Goal: Check status

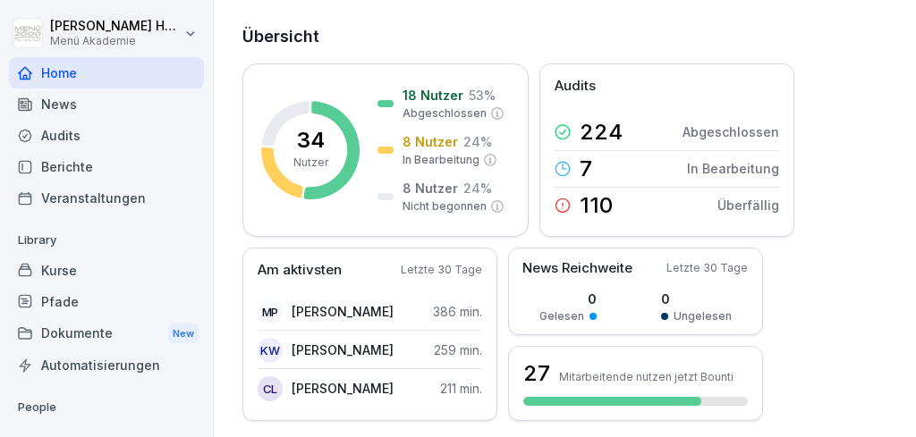
scroll to position [96, 0]
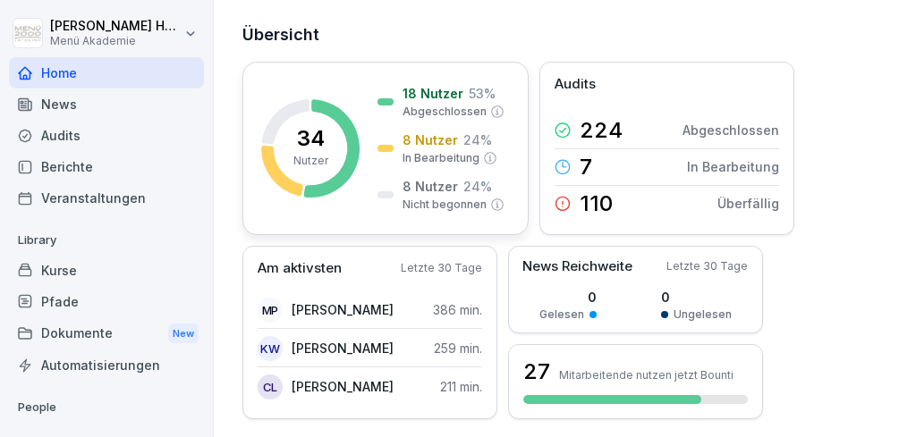
click at [420, 199] on p "Nicht begonnen" at bounding box center [444, 205] width 84 height 16
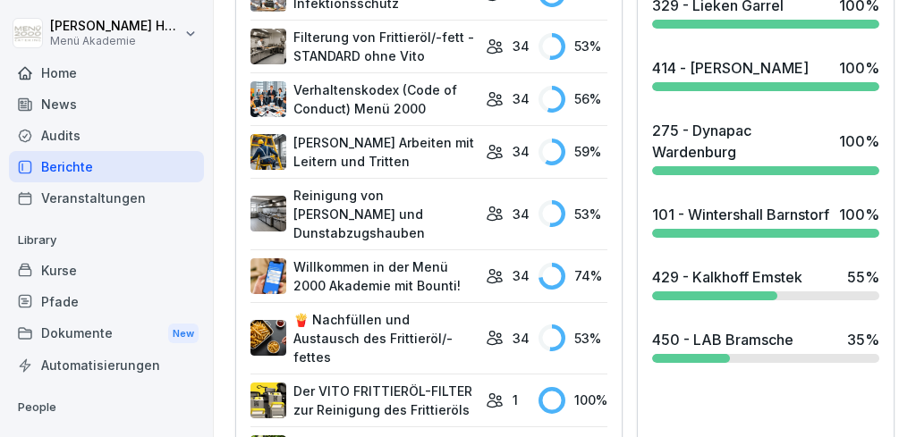
scroll to position [764, 0]
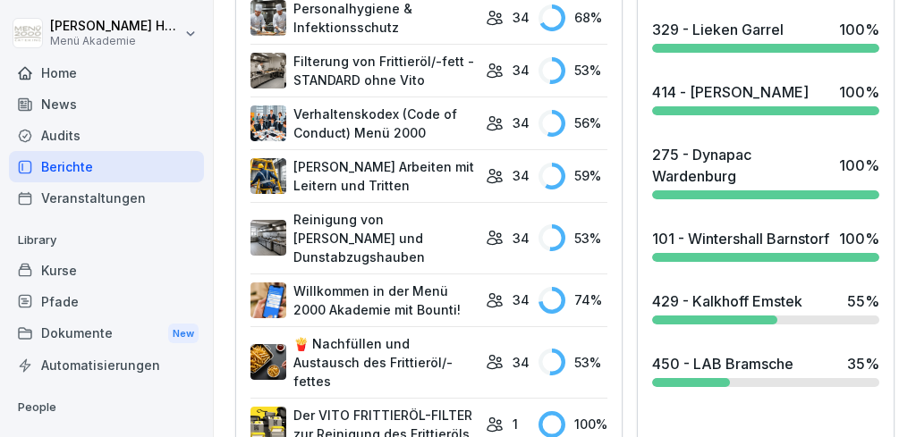
click at [748, 325] on div at bounding box center [714, 320] width 125 height 9
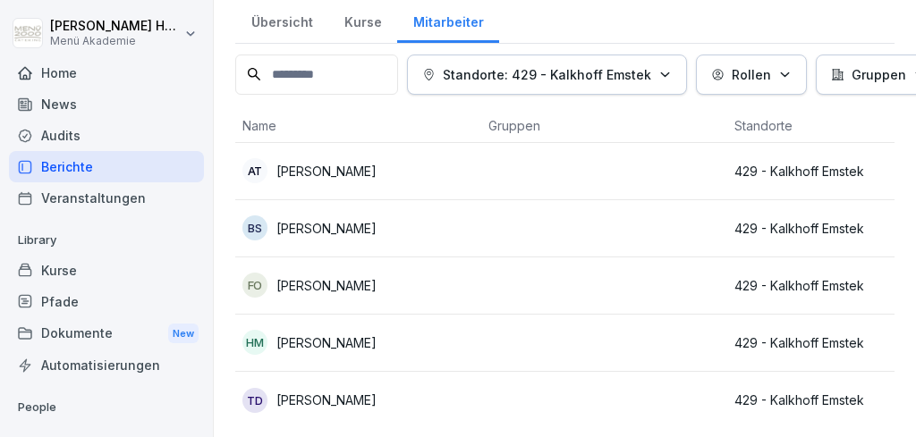
scroll to position [59, 0]
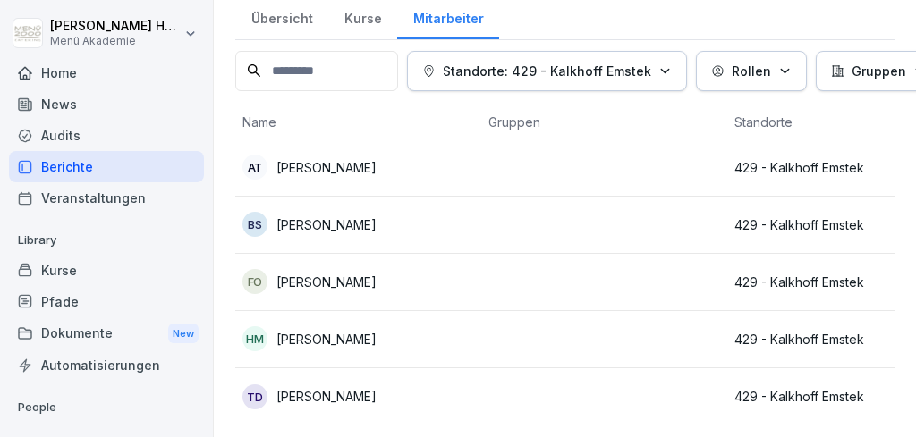
click at [328, 224] on p "[PERSON_NAME]" at bounding box center [326, 224] width 100 height 19
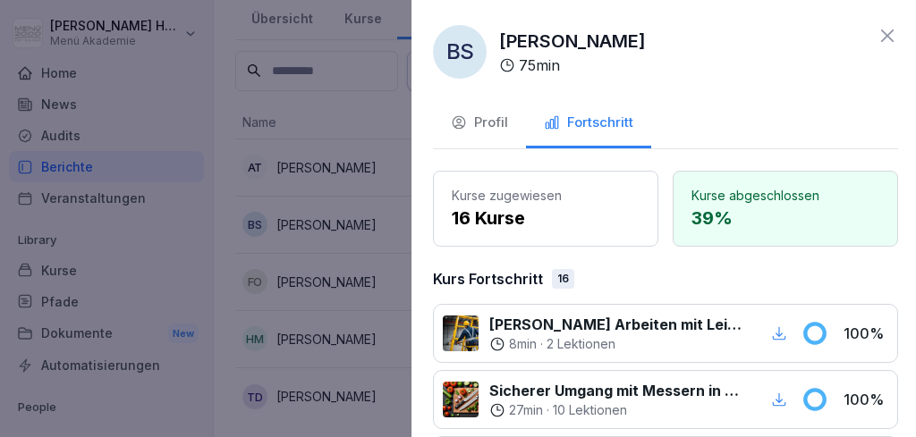
click at [340, 276] on div at bounding box center [458, 218] width 916 height 437
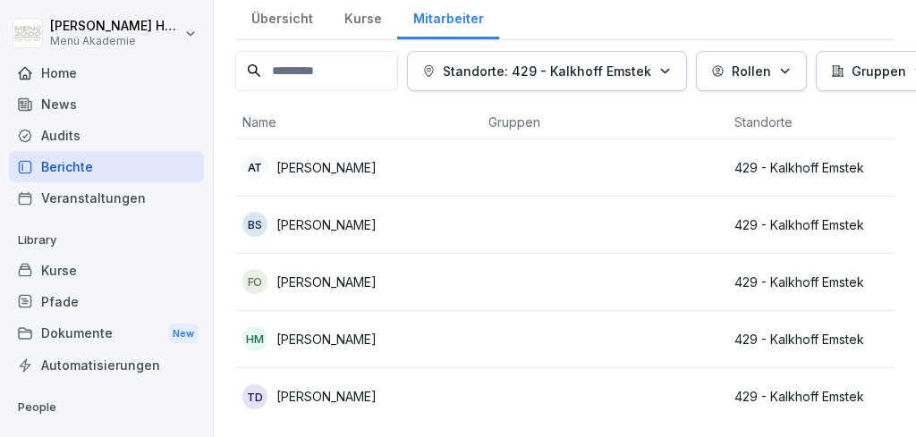
click at [345, 279] on p "[PERSON_NAME]" at bounding box center [326, 282] width 100 height 19
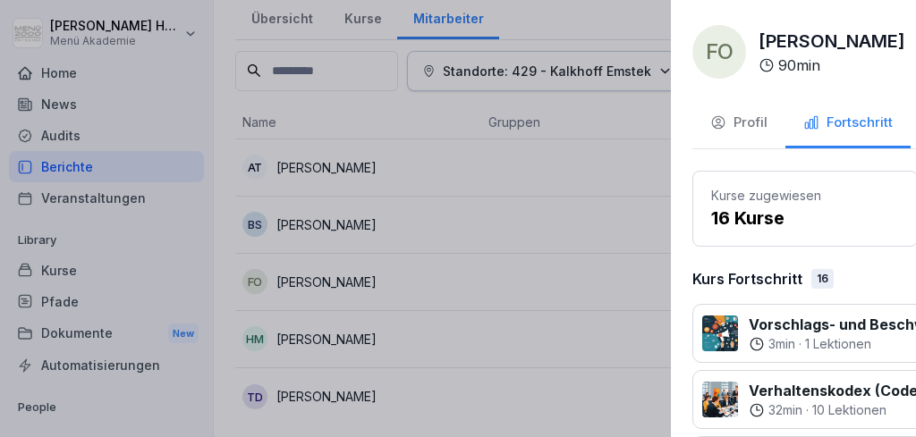
click at [368, 401] on div at bounding box center [458, 218] width 916 height 437
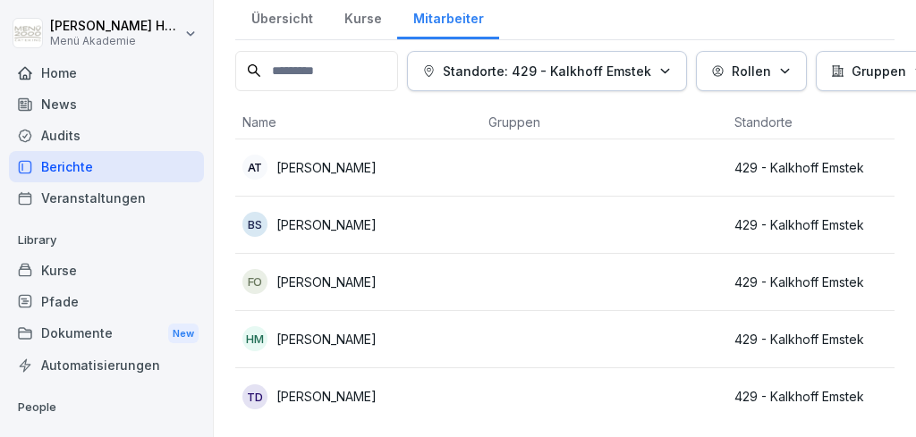
click at [368, 394] on p "[PERSON_NAME]" at bounding box center [326, 396] width 100 height 19
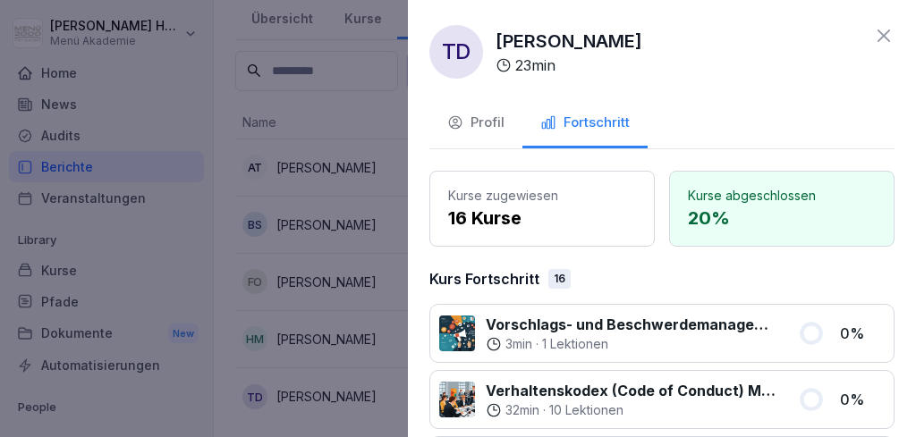
click at [887, 30] on icon at bounding box center [883, 35] width 21 height 21
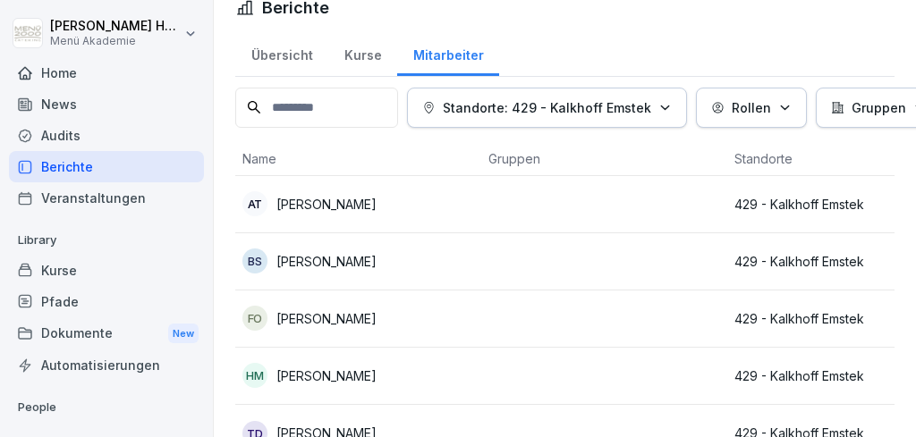
scroll to position [0, 0]
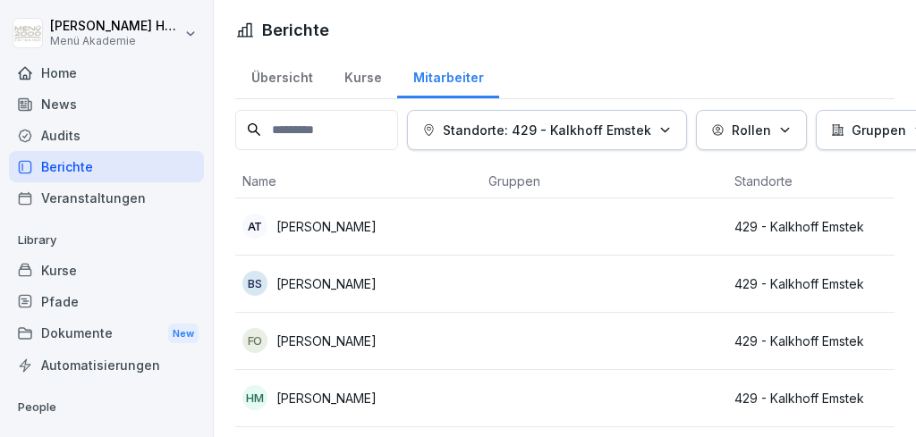
click at [292, 72] on div "Übersicht" at bounding box center [281, 76] width 93 height 46
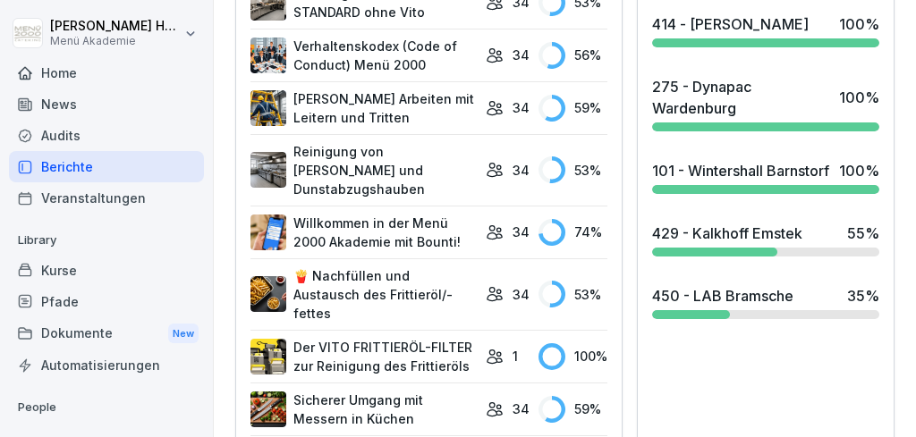
scroll to position [835, 0]
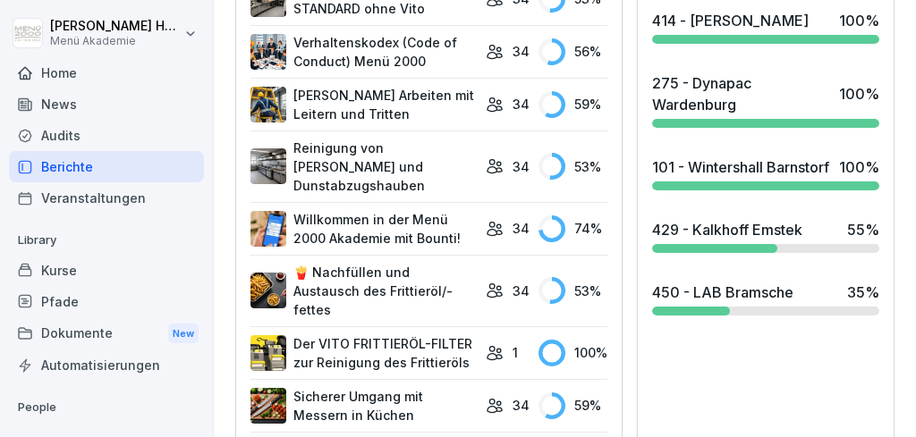
click at [719, 303] on div "450 - LAB Bramsche" at bounding box center [722, 292] width 141 height 21
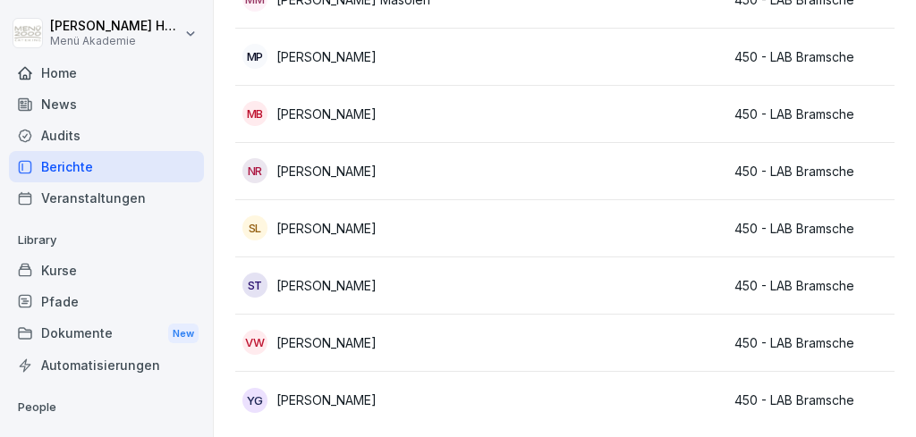
scroll to position [860, 0]
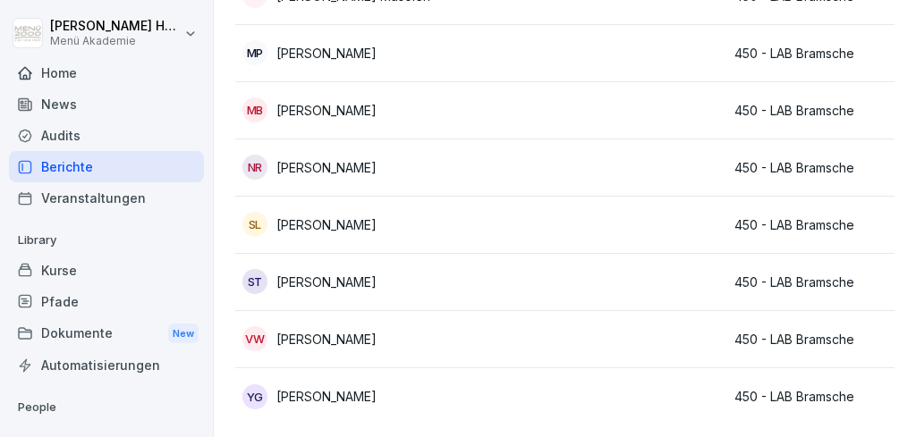
click at [359, 290] on div "ST [PERSON_NAME]" at bounding box center [358, 281] width 232 height 25
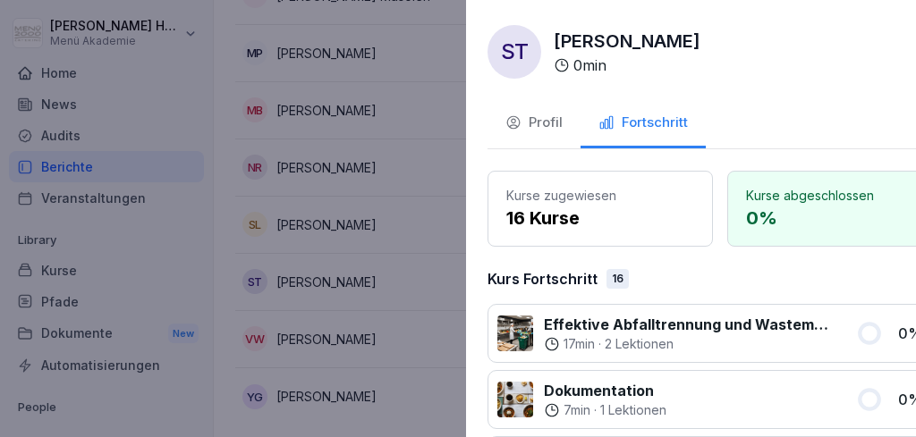
click at [367, 339] on div at bounding box center [458, 218] width 916 height 437
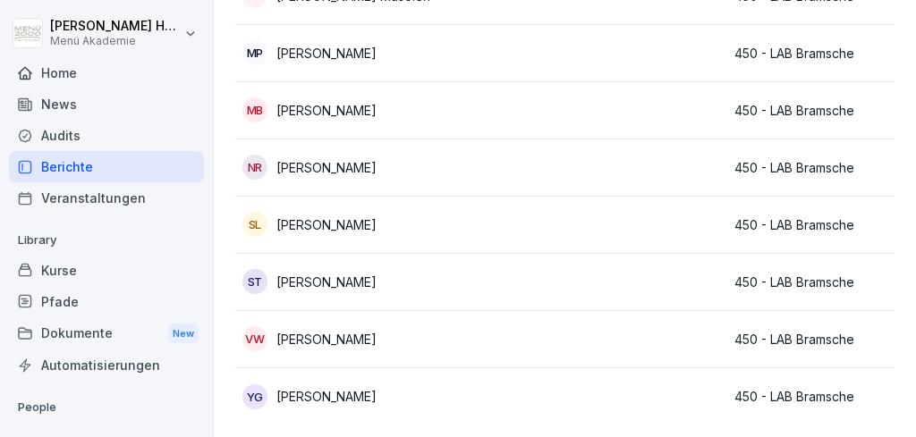
click at [357, 334] on p "[PERSON_NAME]" at bounding box center [326, 339] width 100 height 19
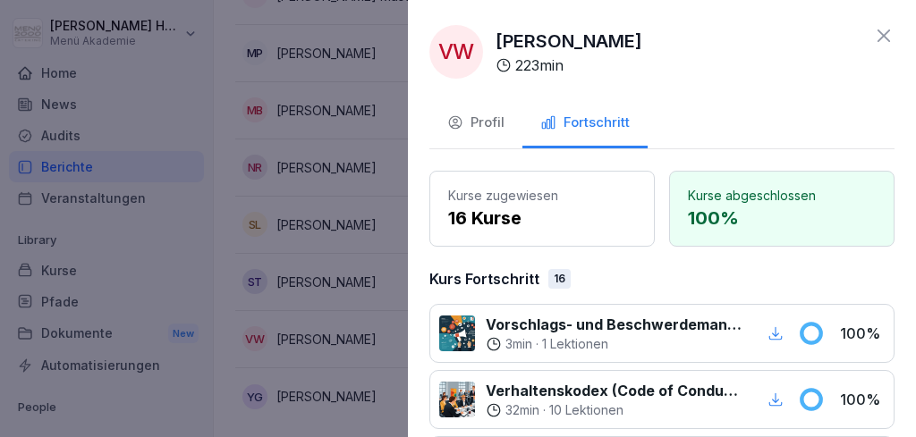
click at [339, 397] on div at bounding box center [458, 218] width 916 height 437
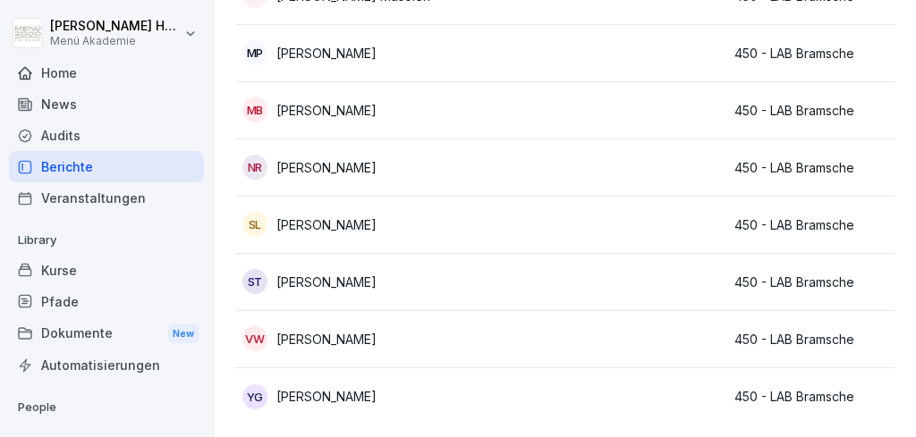
click at [347, 399] on p "[PERSON_NAME]" at bounding box center [326, 396] width 100 height 19
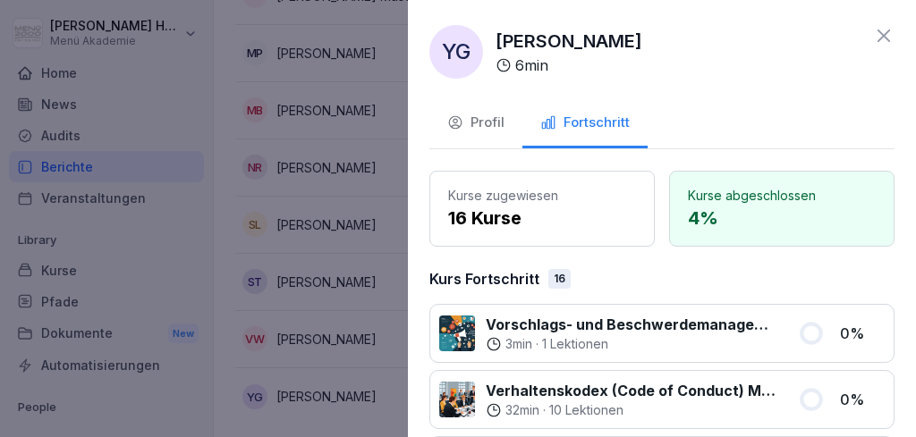
click at [884, 33] on icon at bounding box center [883, 35] width 21 height 21
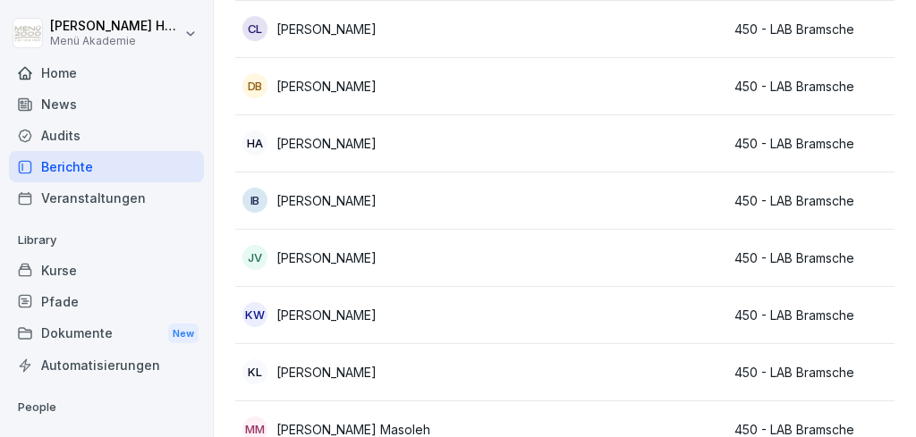
scroll to position [0, 0]
